Goal: Task Accomplishment & Management: Manage account settings

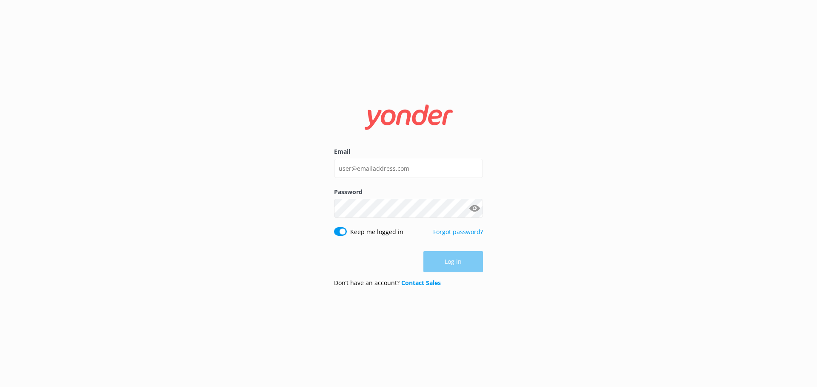
drag, startPoint x: 373, startPoint y: 155, endPoint x: 374, endPoint y: 161, distance: 6.1
click at [373, 156] on label "Email" at bounding box center [408, 151] width 149 height 9
click at [373, 159] on input "Email" at bounding box center [408, 168] width 149 height 19
click at [374, 164] on input "Email" at bounding box center [408, 168] width 149 height 19
click at [375, 168] on input "Email" at bounding box center [408, 168] width 149 height 19
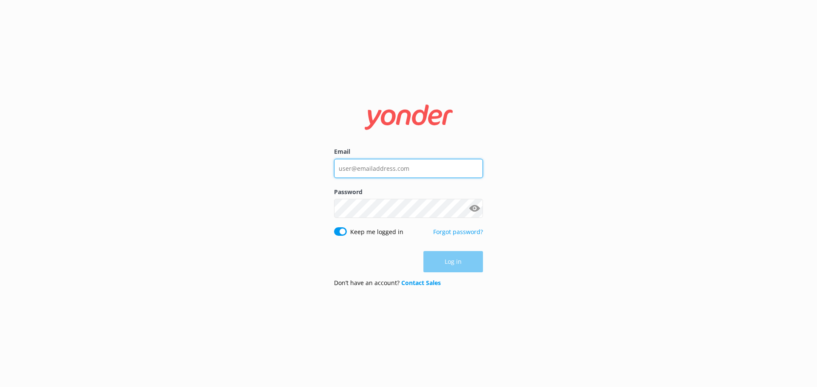
click at [372, 170] on input "Email" at bounding box center [408, 168] width 149 height 19
drag, startPoint x: 372, startPoint y: 170, endPoint x: 370, endPoint y: 192, distance: 22.2
click at [372, 170] on input "Email" at bounding box center [408, 168] width 149 height 19
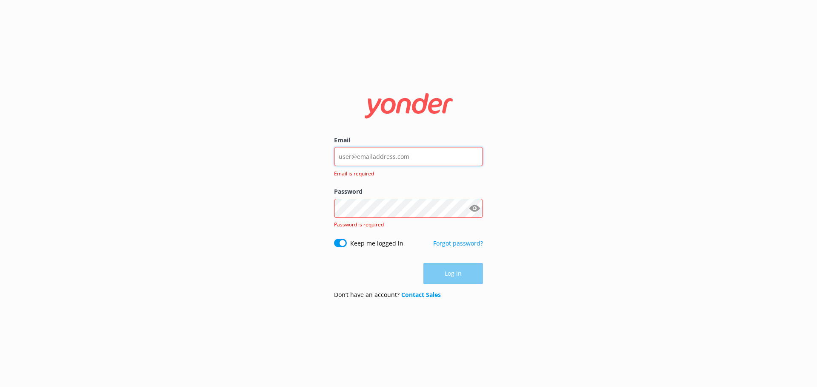
click at [367, 159] on input "Email" at bounding box center [408, 156] width 149 height 19
